Goal: Transaction & Acquisition: Download file/media

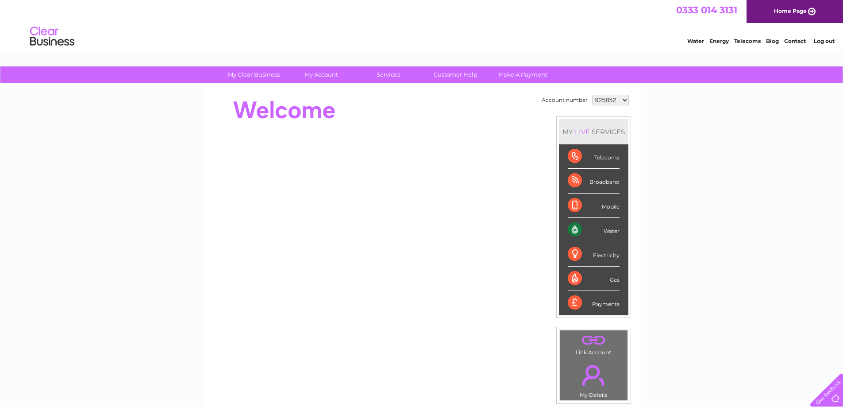
click at [596, 230] on div "Water" at bounding box center [594, 230] width 52 height 24
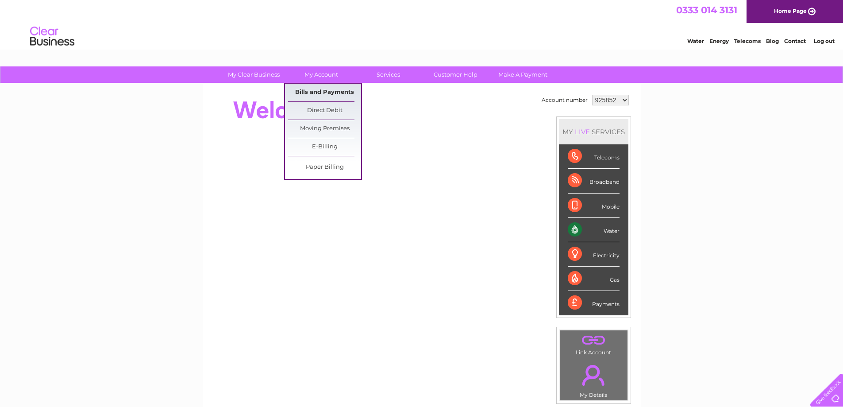
click at [317, 93] on link "Bills and Payments" at bounding box center [324, 93] width 73 height 18
click at [310, 92] on link "Bills and Payments" at bounding box center [324, 93] width 73 height 18
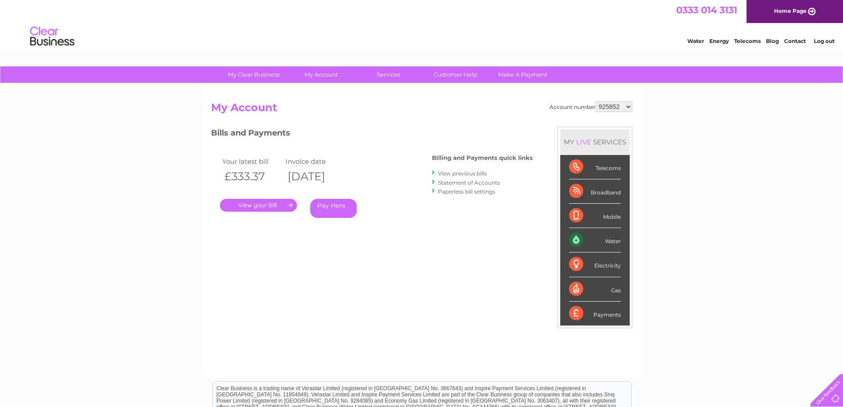
click at [462, 173] on link "View previous bills" at bounding box center [462, 173] width 49 height 7
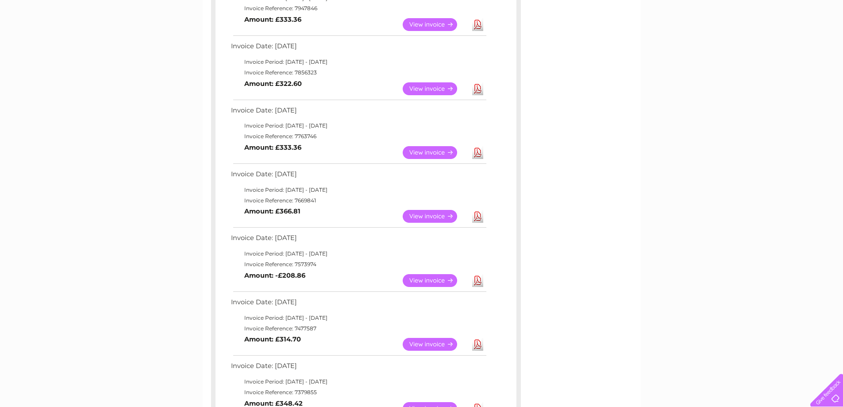
scroll to position [221, 0]
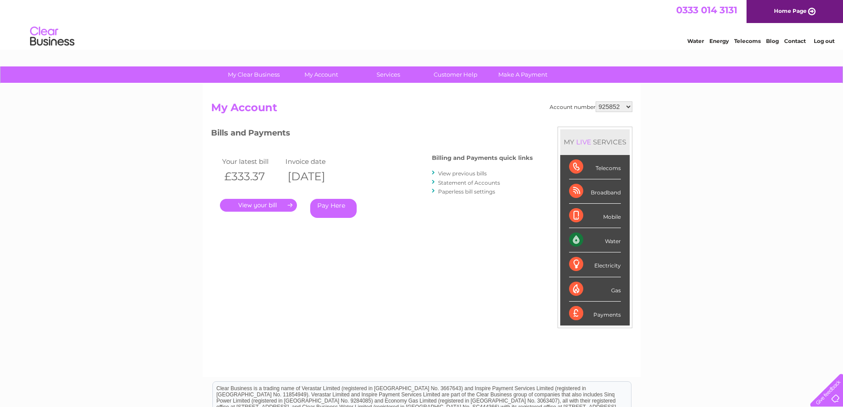
click at [629, 107] on select "925852 1002745" at bounding box center [614, 106] width 37 height 11
select select "1002745"
click at [596, 101] on select "925852 1002745" at bounding box center [614, 106] width 37 height 11
click at [451, 172] on link "View previous bills" at bounding box center [462, 173] width 49 height 7
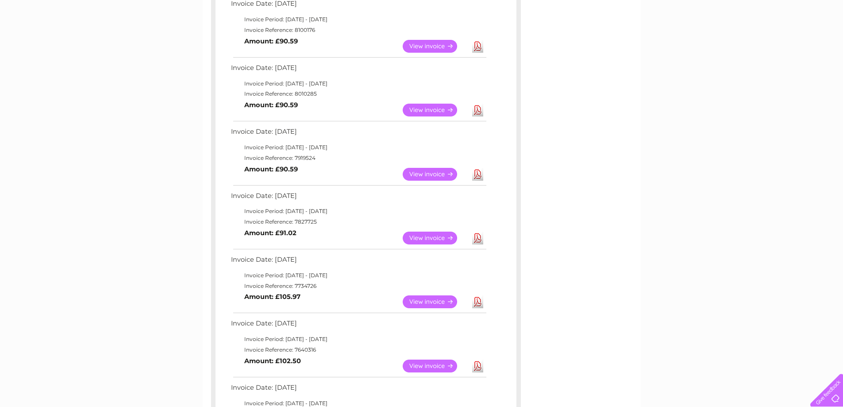
scroll to position [177, 0]
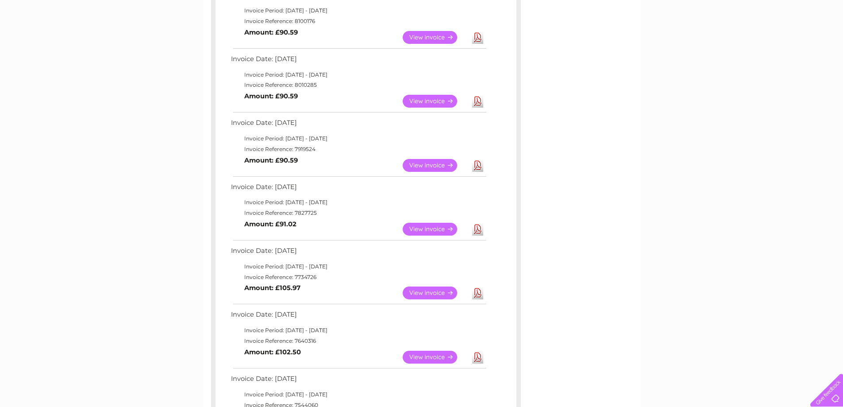
click at [477, 292] on link "Download" at bounding box center [477, 292] width 11 height 13
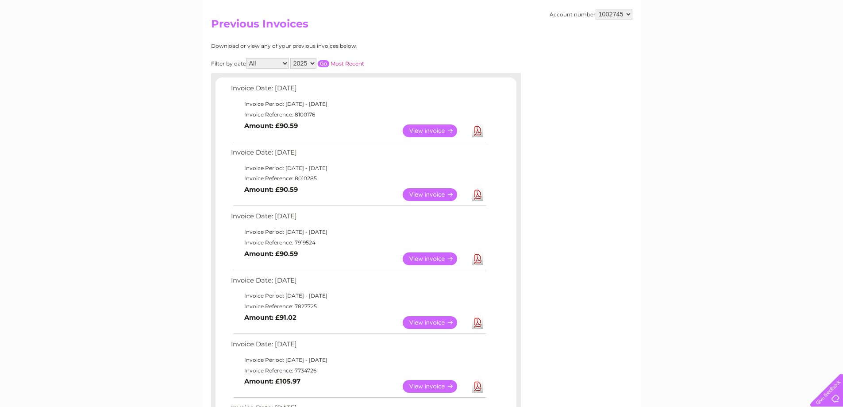
scroll to position [0, 0]
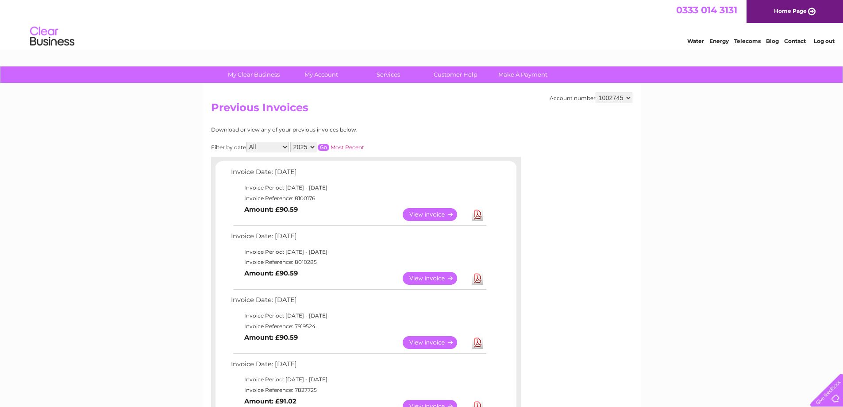
click at [626, 97] on select "925852 1002745" at bounding box center [614, 97] width 37 height 11
select select "925852"
click at [596, 92] on select "925852 1002745" at bounding box center [614, 97] width 37 height 11
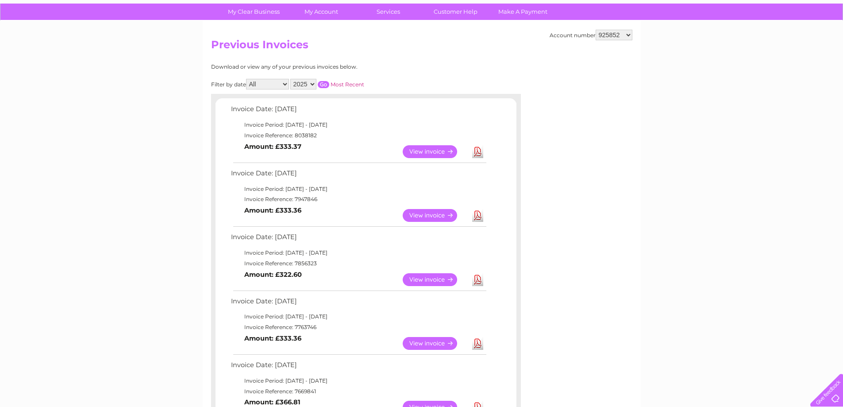
scroll to position [88, 0]
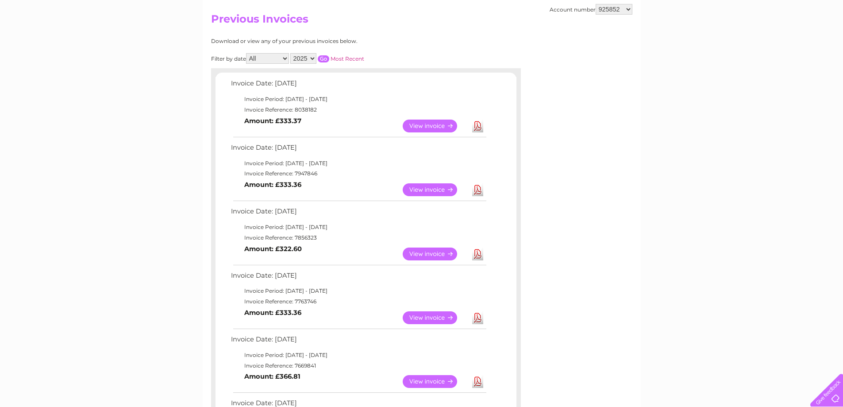
click at [425, 380] on link "View" at bounding box center [435, 381] width 65 height 13
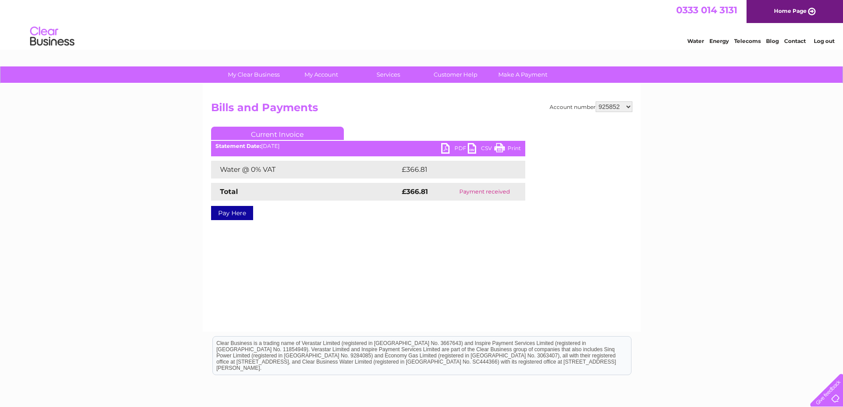
click at [450, 147] on link "PDF" at bounding box center [454, 149] width 27 height 13
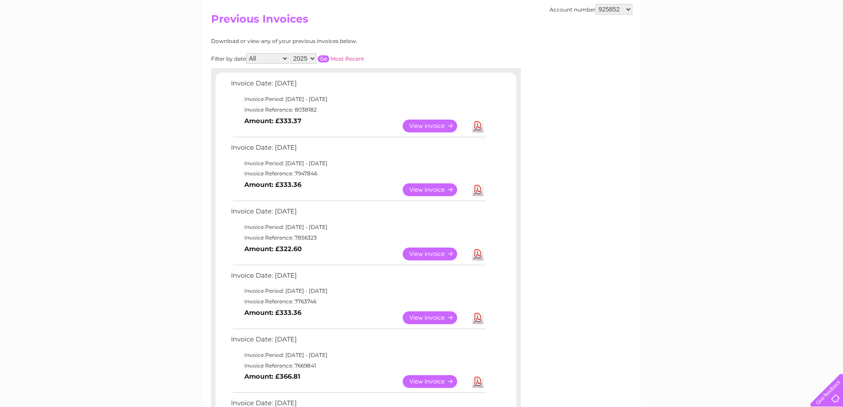
click at [477, 315] on link "Download" at bounding box center [477, 317] width 11 height 13
click at [477, 320] on link "Download" at bounding box center [477, 317] width 11 height 13
